Goal: Information Seeking & Learning: Learn about a topic

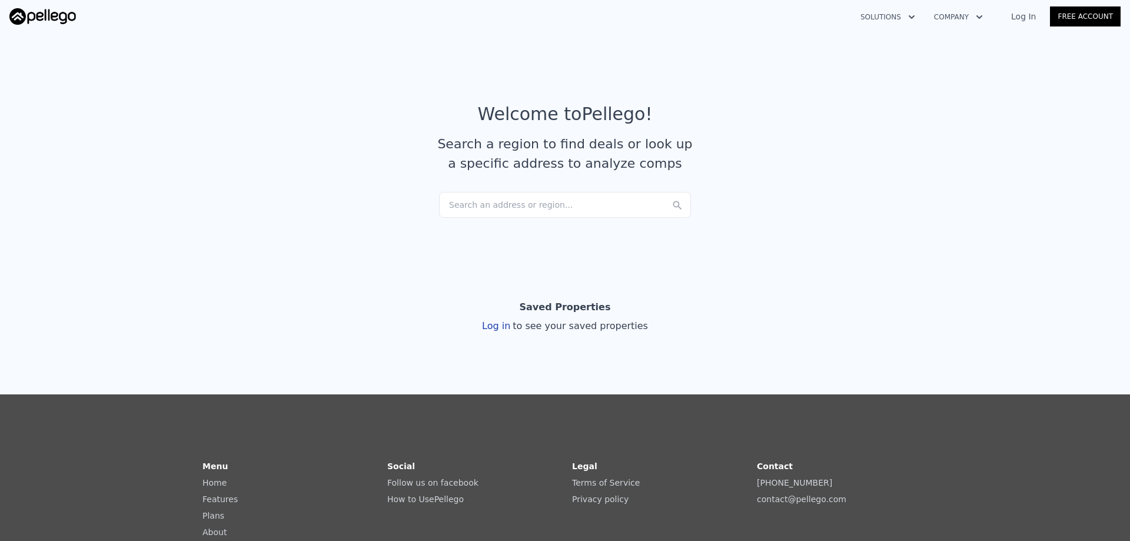
click at [504, 200] on div "Search an address or region..." at bounding box center [565, 205] width 252 height 26
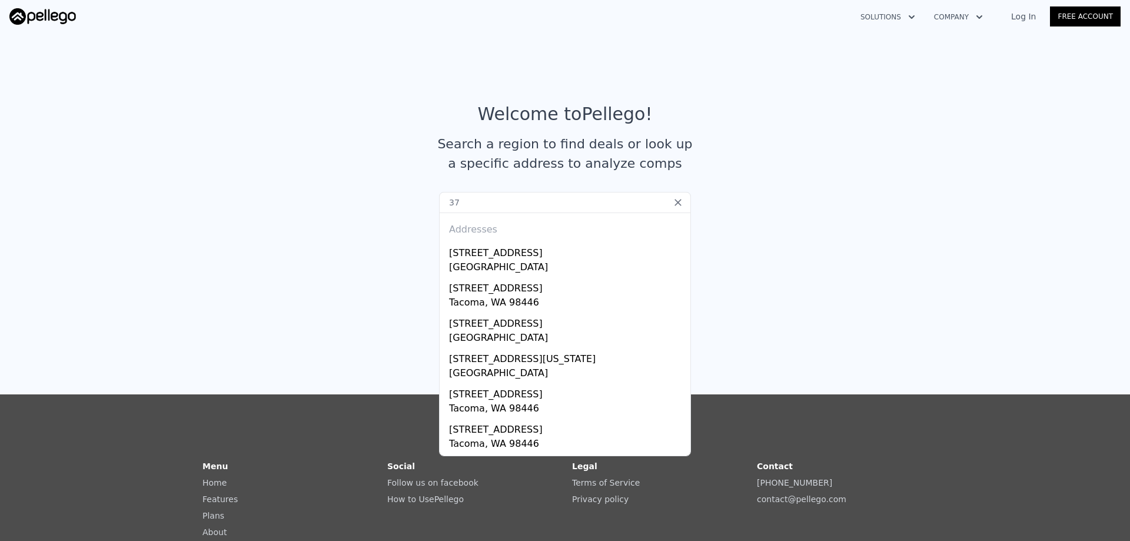
type input "3"
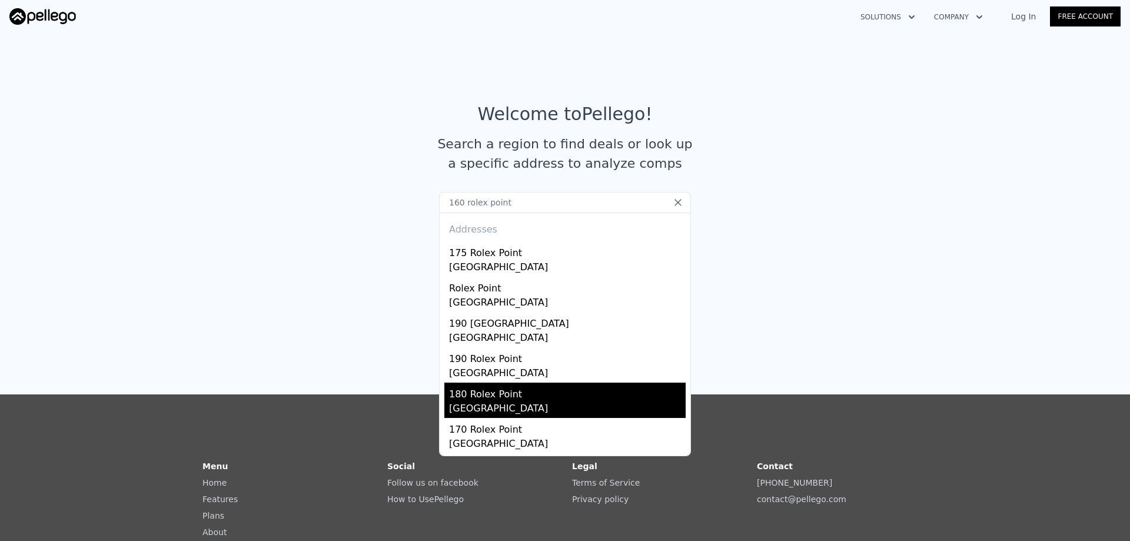
type input "160 rolex point"
click at [509, 394] on div "180 Rolex Point" at bounding box center [567, 392] width 237 height 19
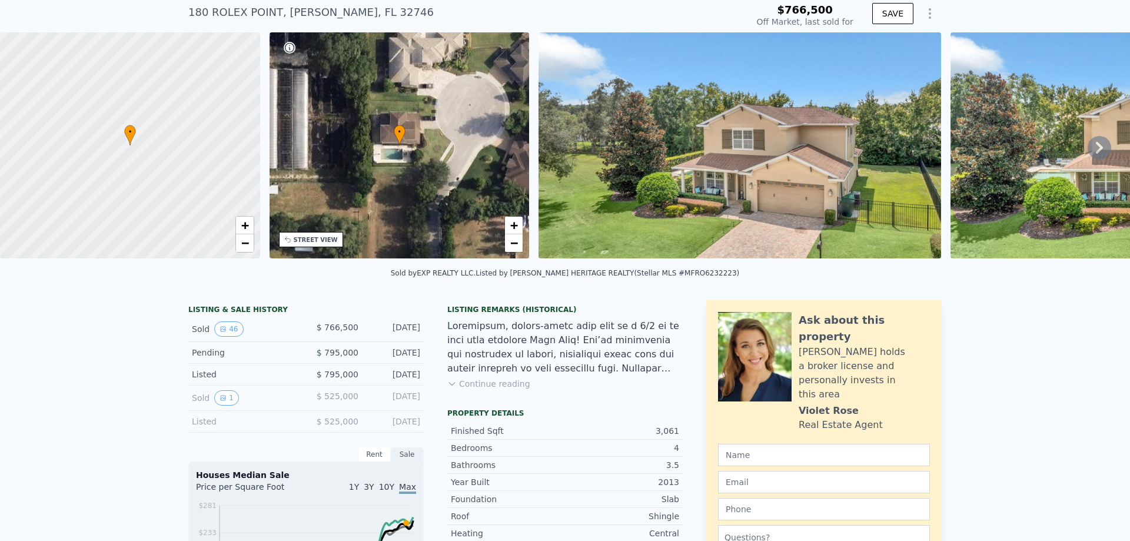
scroll to position [4, 0]
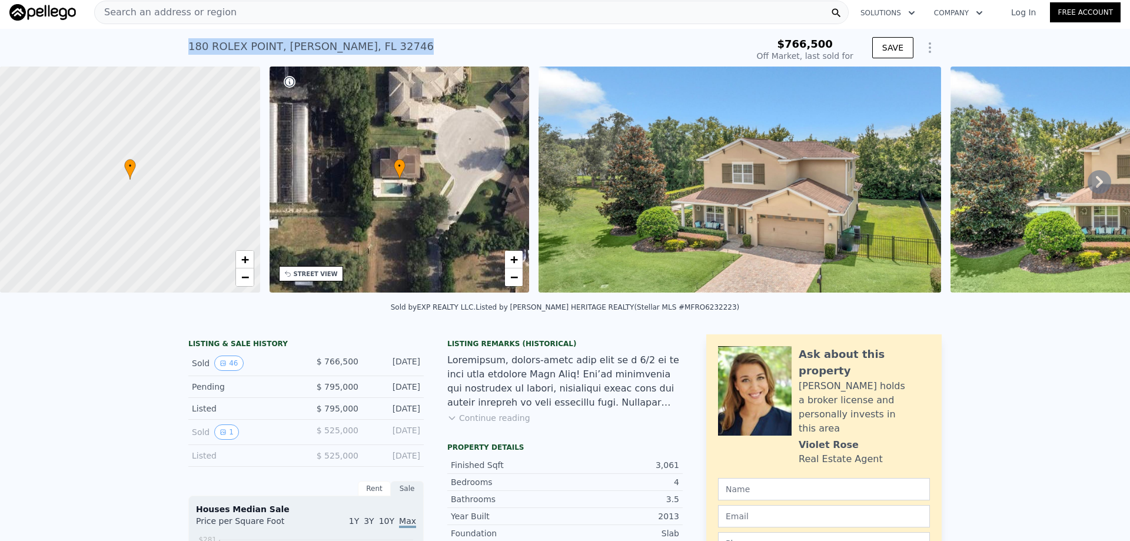
drag, startPoint x: 383, startPoint y: 52, endPoint x: 185, endPoint y: 59, distance: 197.3
click at [188, 59] on div "[STREET_ADDRESS] Sold [DATE] for $766,500" at bounding box center [465, 50] width 555 height 33
click at [754, 16] on div "Search an address or region" at bounding box center [471, 13] width 755 height 24
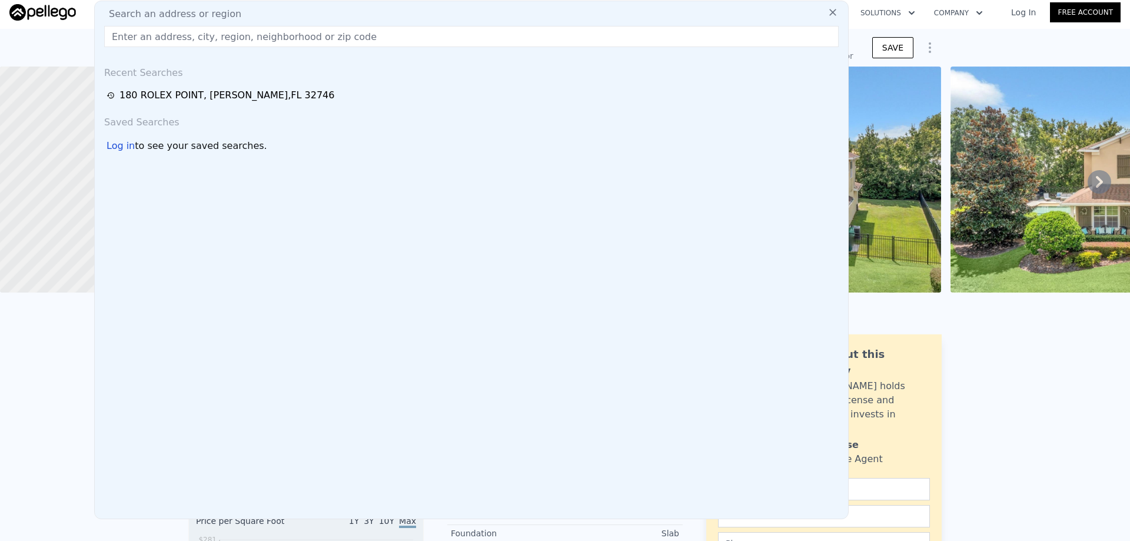
type input "$ 798,000"
type input "-$ 62,798"
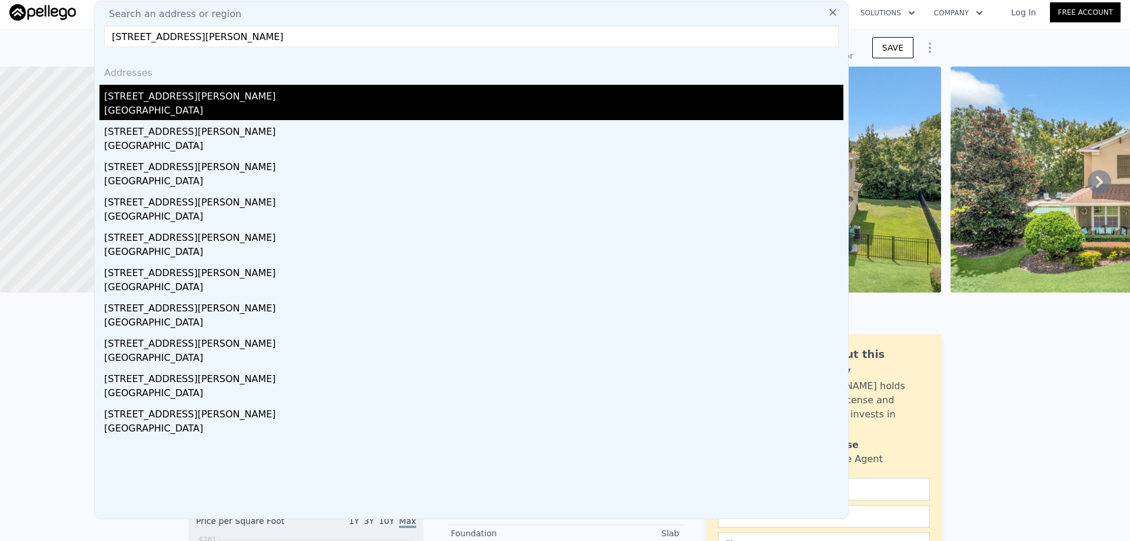
type input "[STREET_ADDRESS][PERSON_NAME]"
click at [379, 101] on div "[STREET_ADDRESS][PERSON_NAME]" at bounding box center [473, 94] width 739 height 19
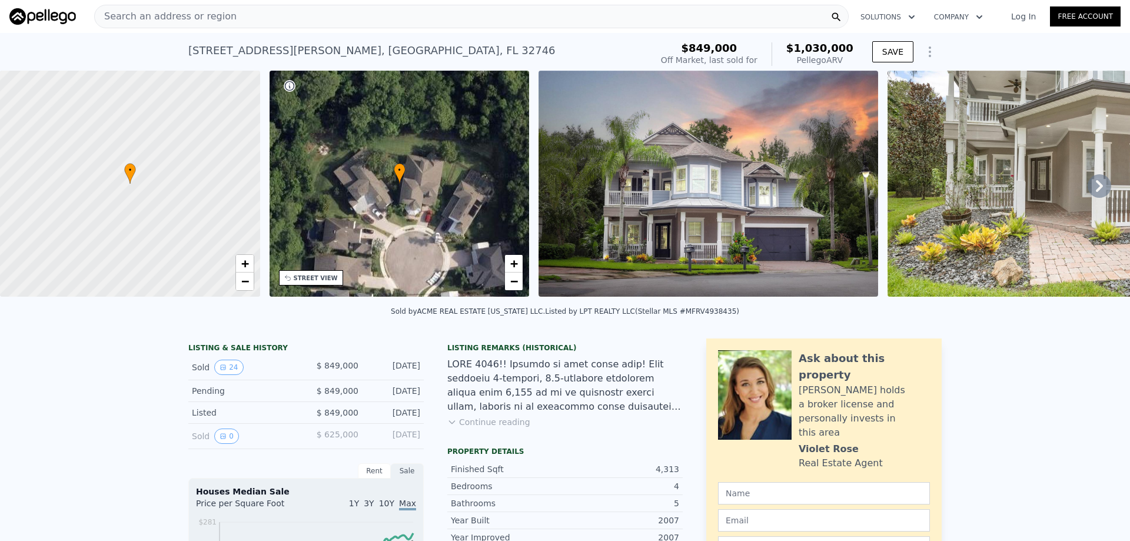
type input "3"
type input "2"
type input "2269"
type input "3847"
type input "9455"
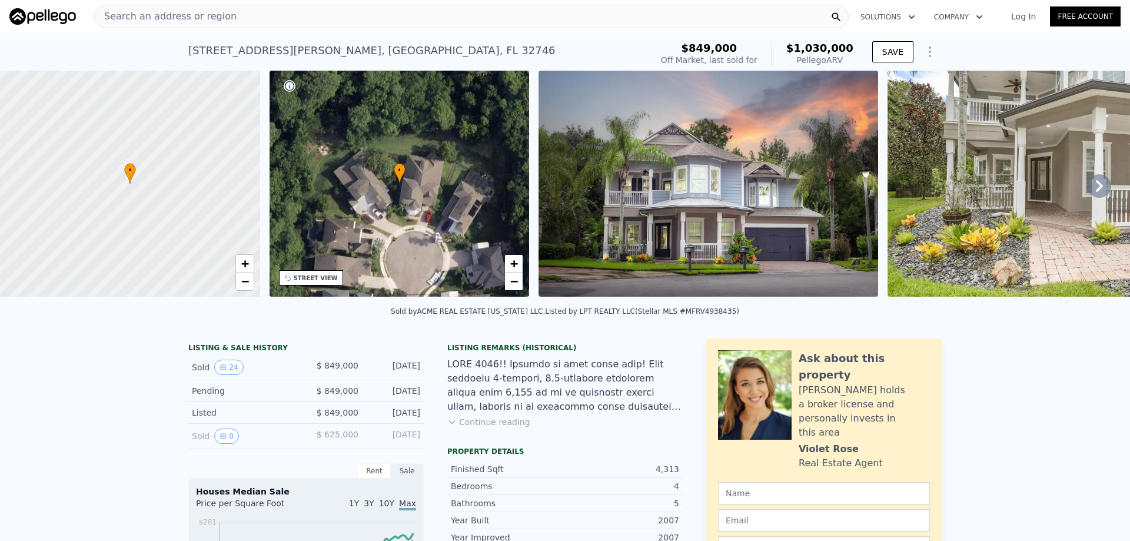
type input "29121"
type input "$ 798,000"
type input "4"
type input "-$ 62,798"
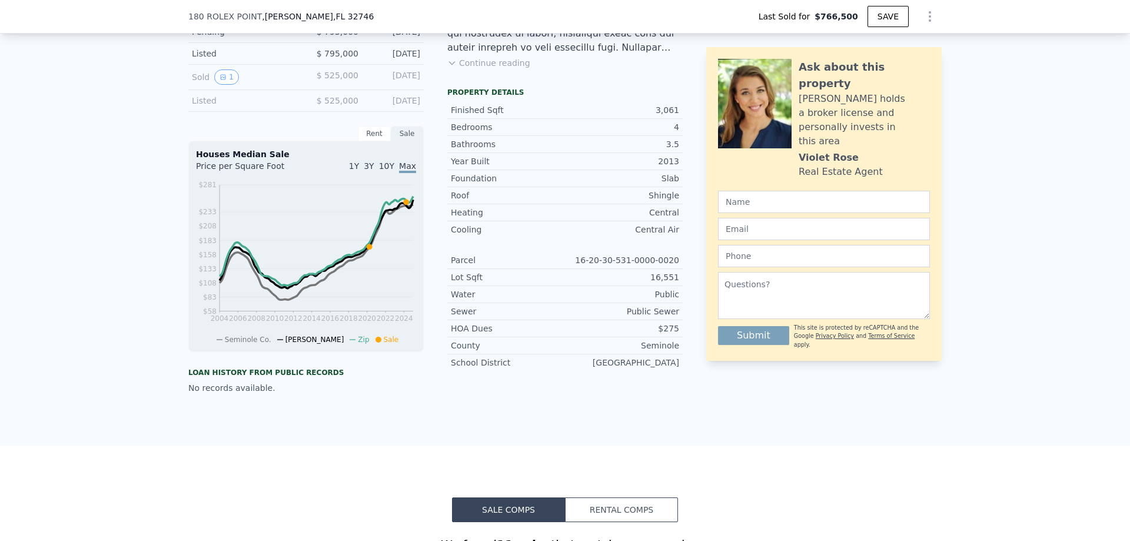
scroll to position [467, 0]
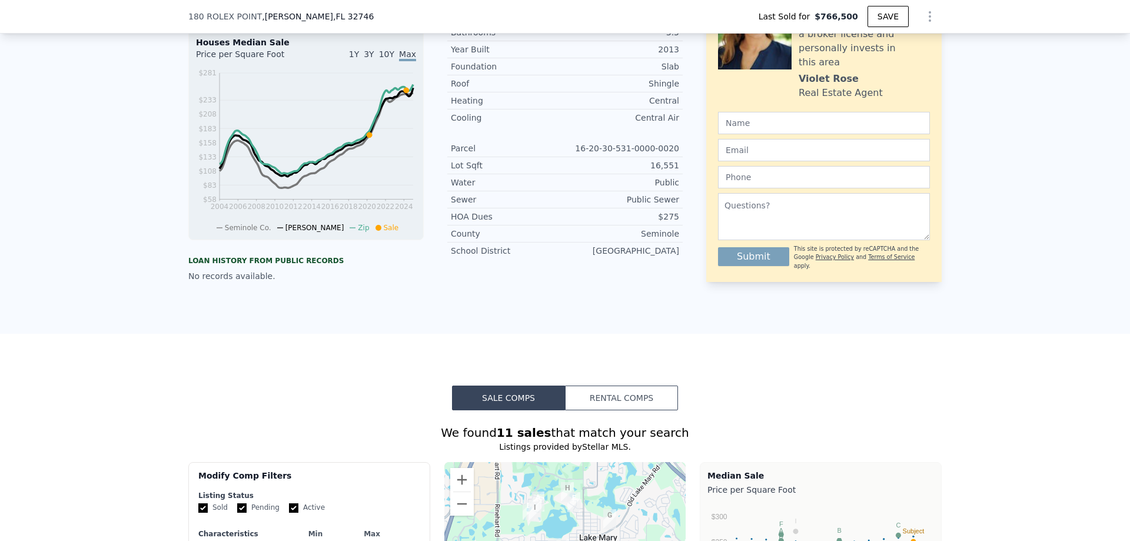
type input "4"
type input "3694"
type input "4363"
type input "12164"
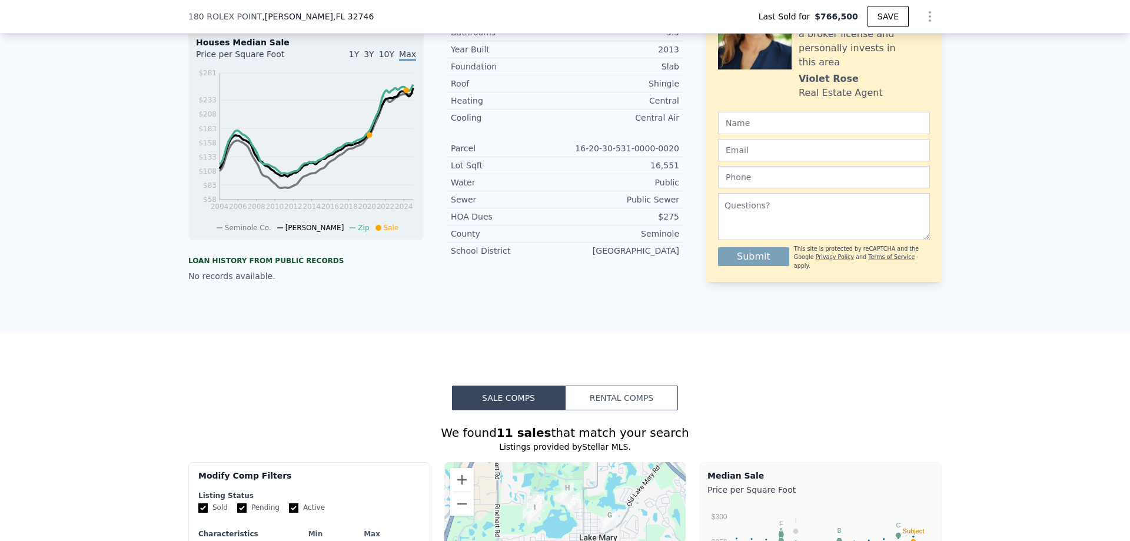
type input "12891"
type input "$ 1,030,000"
type input "5"
type input "$ 61,065"
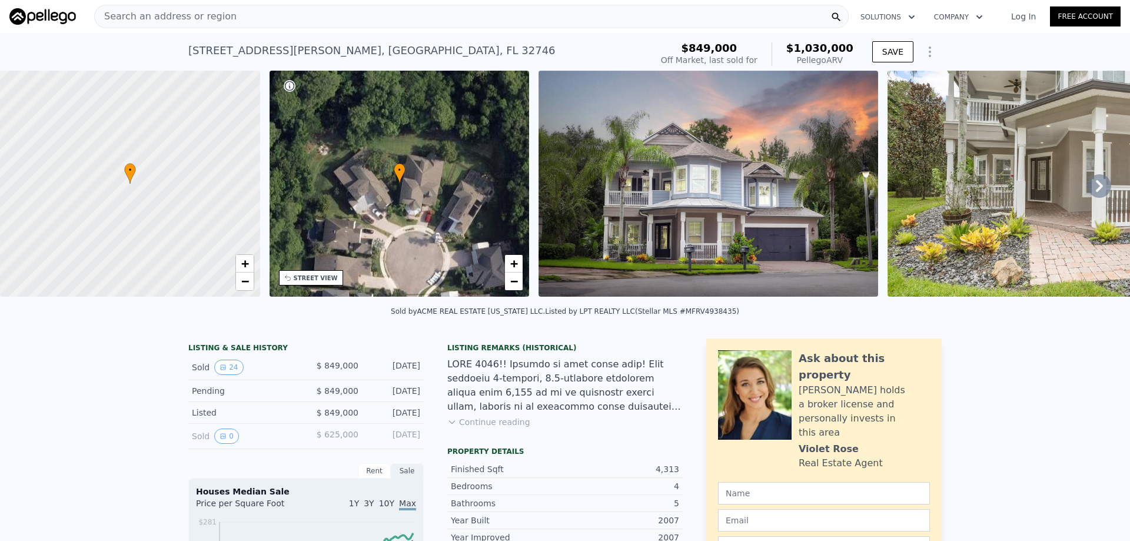
click at [926, 51] on icon "Show Options" at bounding box center [930, 52] width 14 height 14
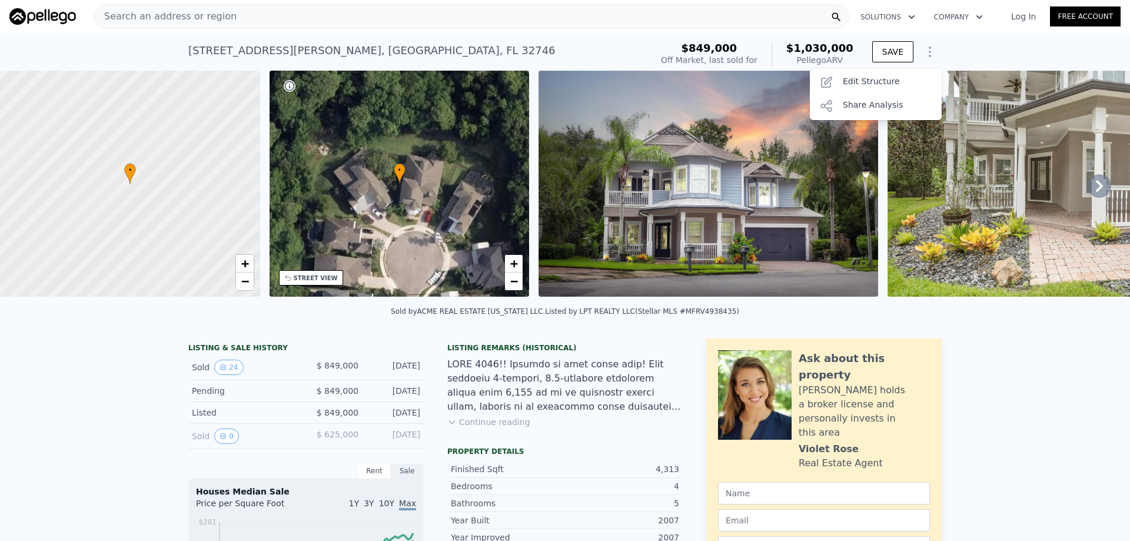
click at [1037, 324] on div "Sold by ACME REAL ESTATE [US_STATE] LLC . Listed by LPT REALTY LLC (Stellar MLS…" at bounding box center [565, 315] width 1130 height 28
click at [464, 22] on div "Search an address or region" at bounding box center [471, 17] width 755 height 24
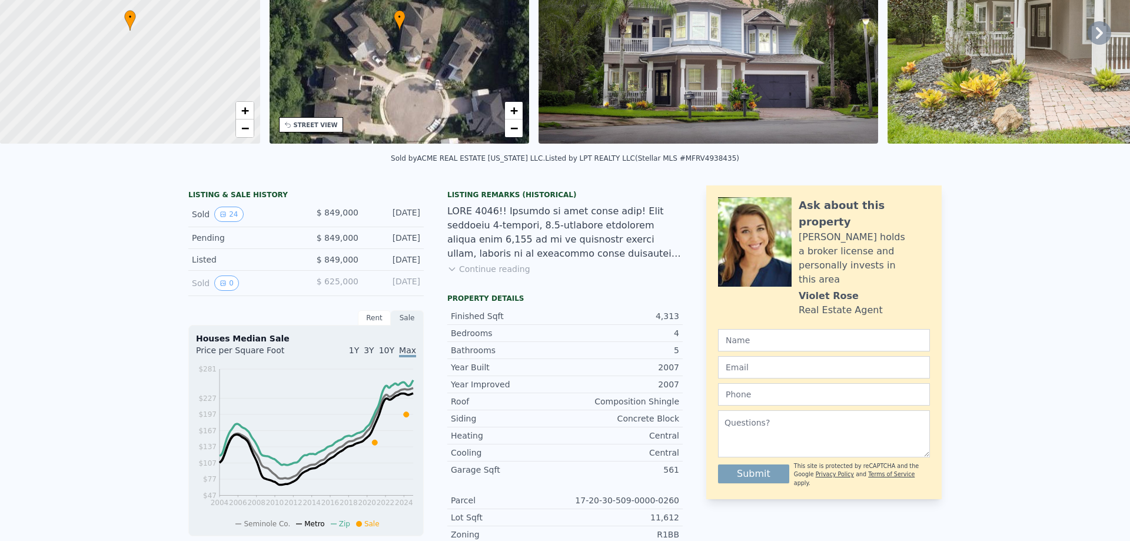
scroll to position [4, 0]
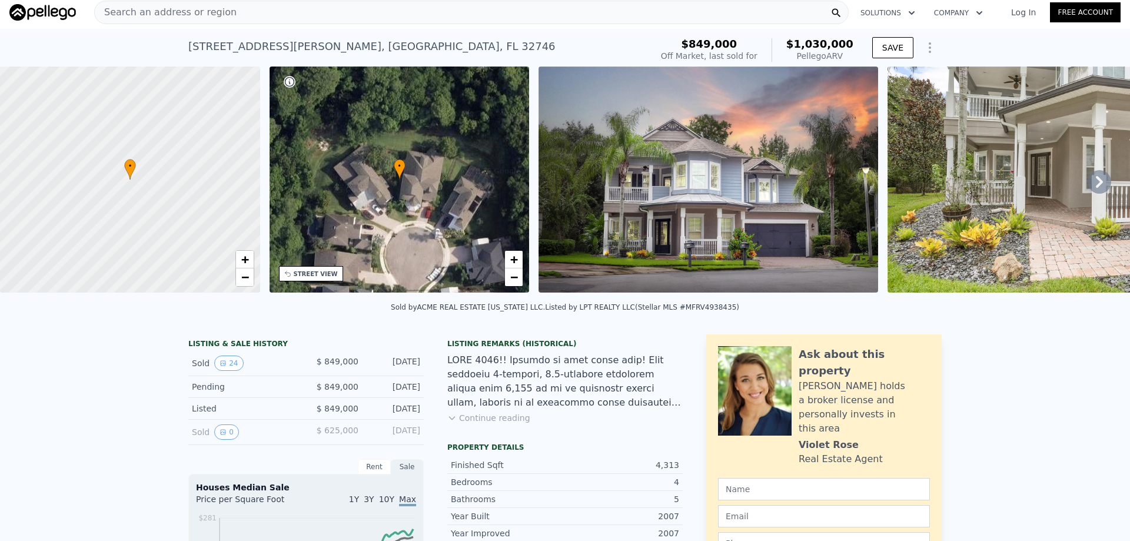
click at [399, 212] on div "• + −" at bounding box center [400, 180] width 260 height 226
click at [750, 183] on img at bounding box center [708, 180] width 339 height 226
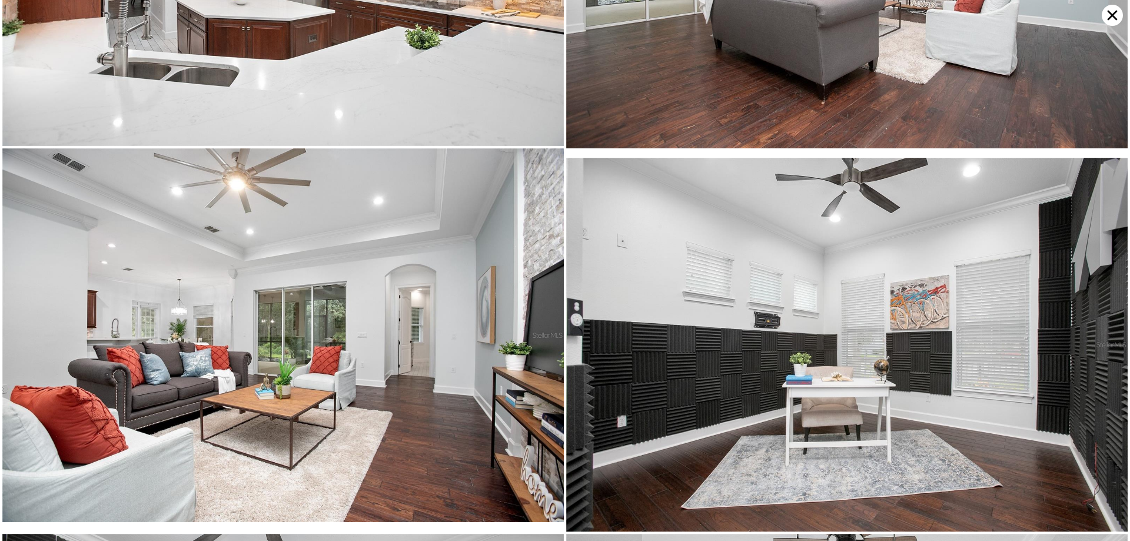
scroll to position [3362, 0]
